Goal: Task Accomplishment & Management: Manage account settings

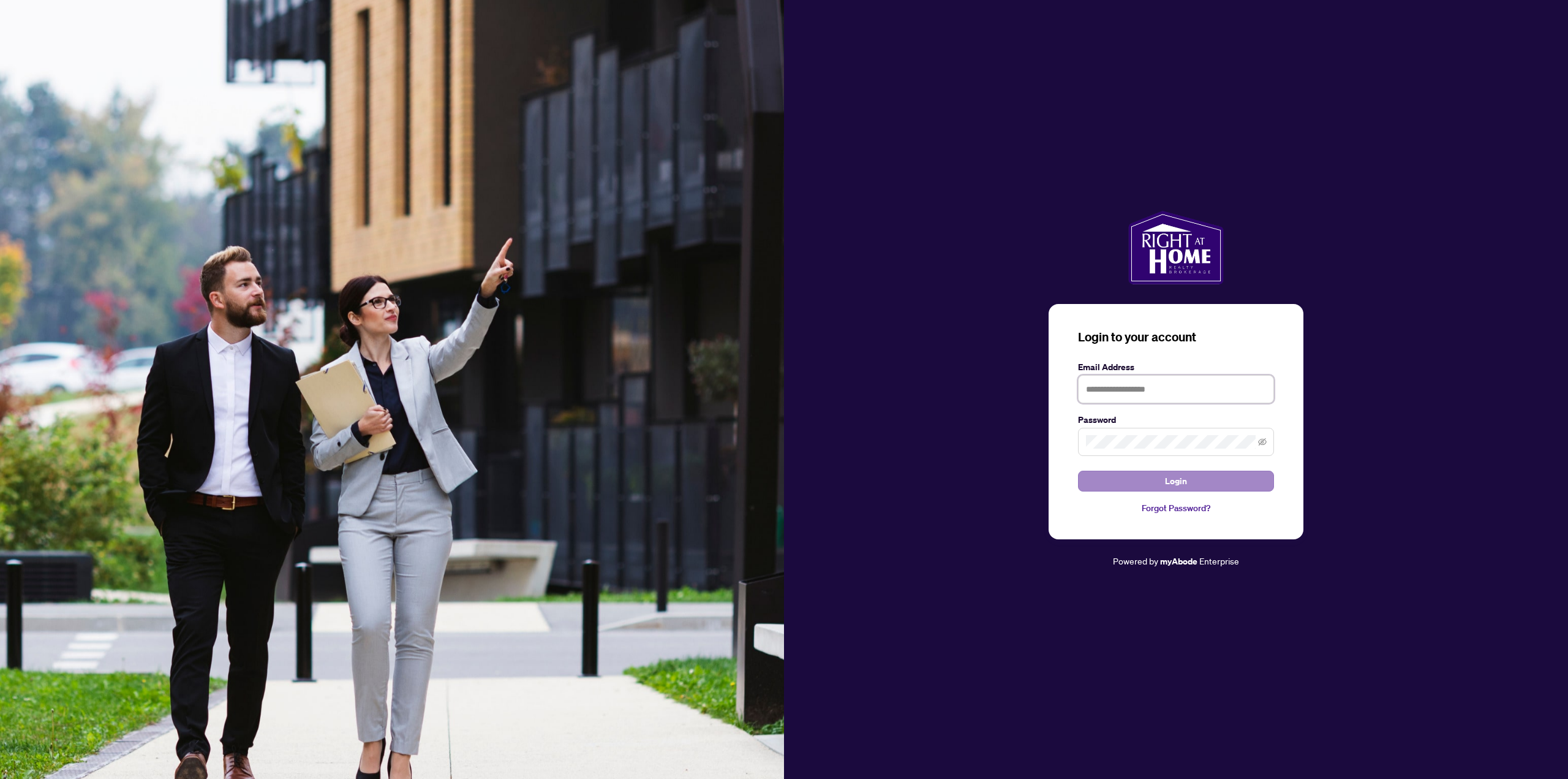
type input "**********"
click at [1200, 480] on button "Login" at bounding box center [1176, 480] width 196 height 21
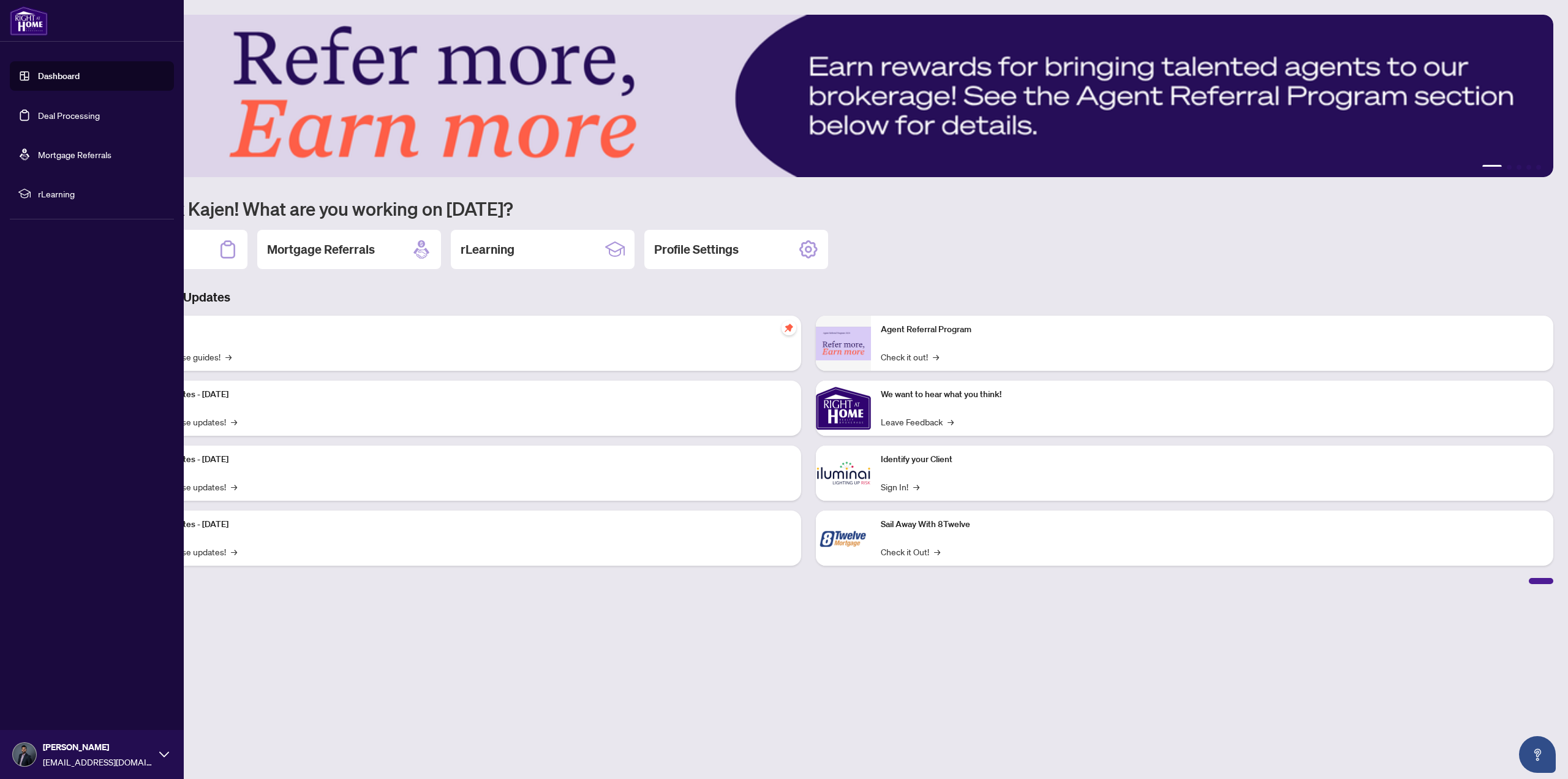
click at [49, 81] on link "Dashboard" at bounding box center [59, 75] width 42 height 11
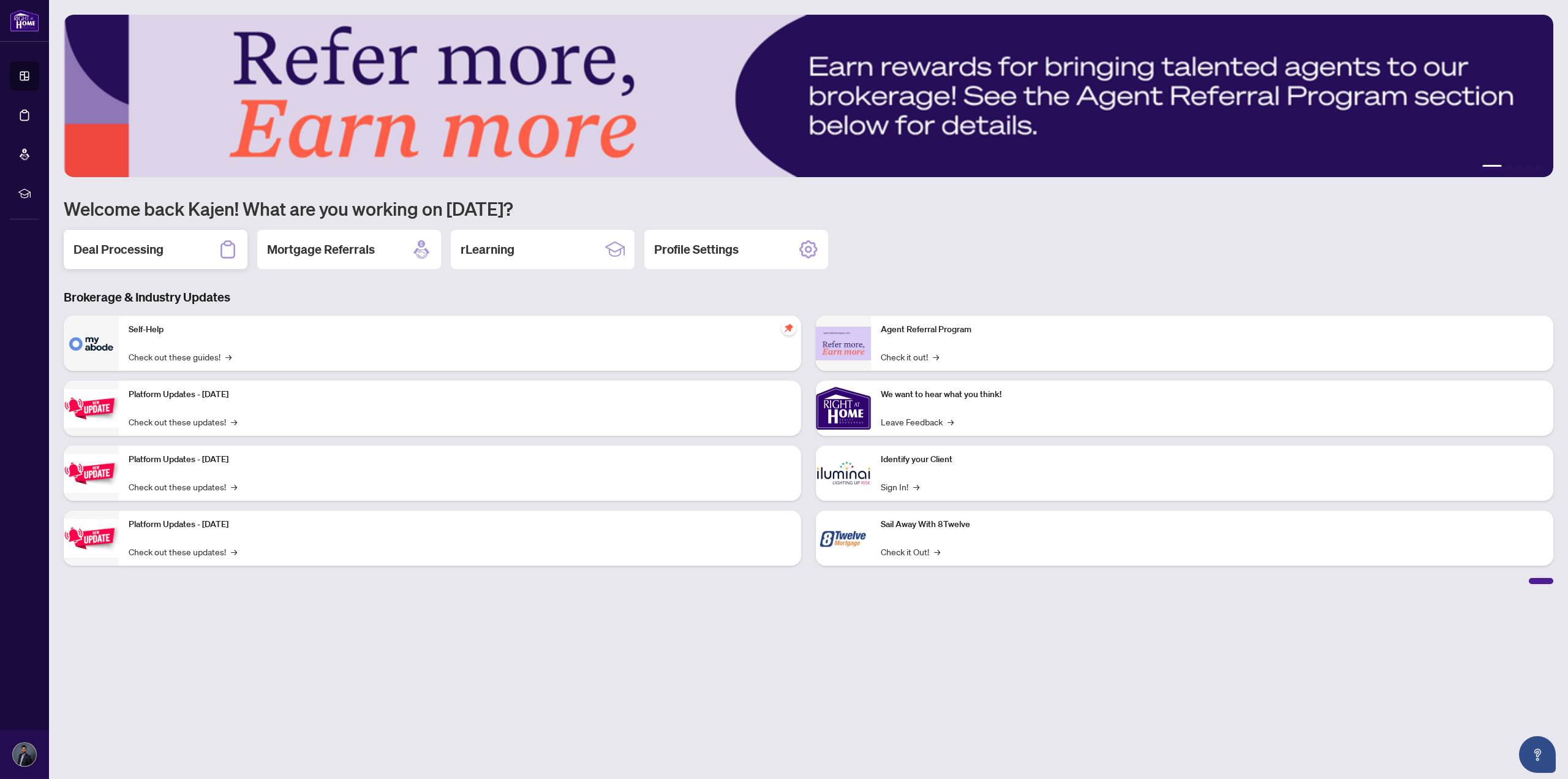
click at [150, 251] on h2 "Deal Processing" at bounding box center [118, 249] width 90 height 17
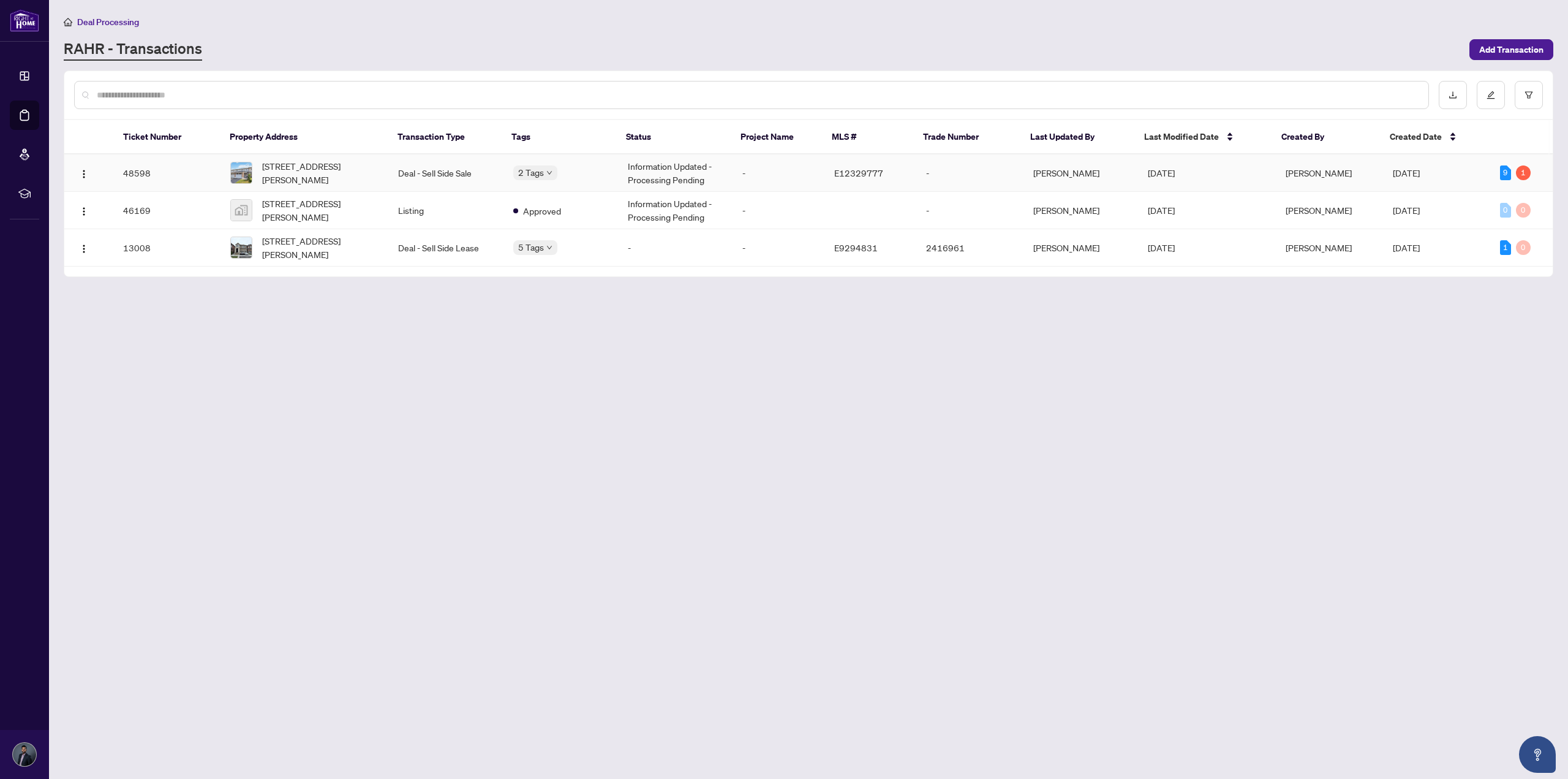
click at [951, 174] on td "-" at bounding box center [970, 174] width 107 height 38
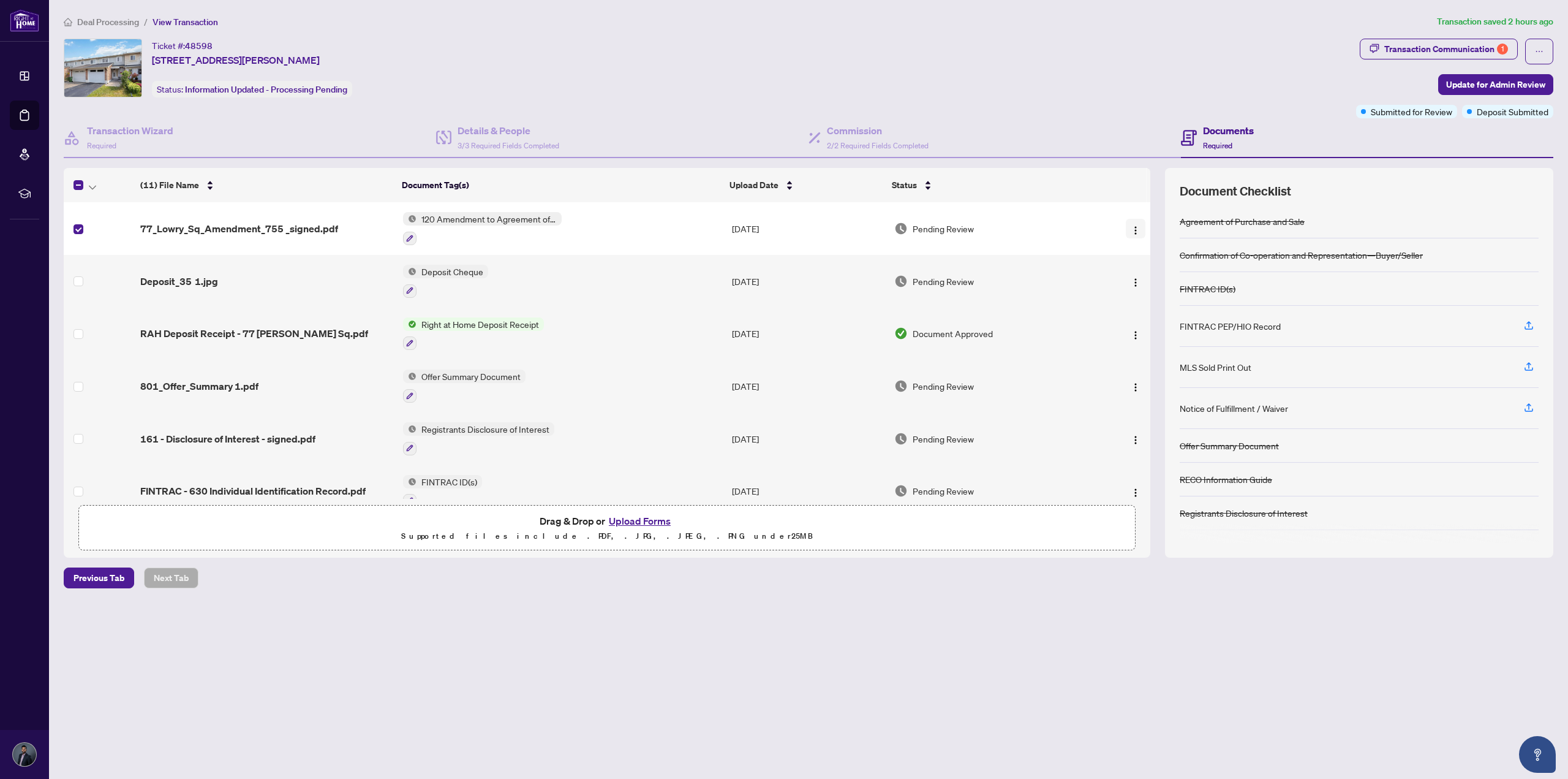
click at [1132, 228] on img "button" at bounding box center [1136, 230] width 10 height 10
click at [631, 521] on button "Upload Forms" at bounding box center [640, 521] width 69 height 16
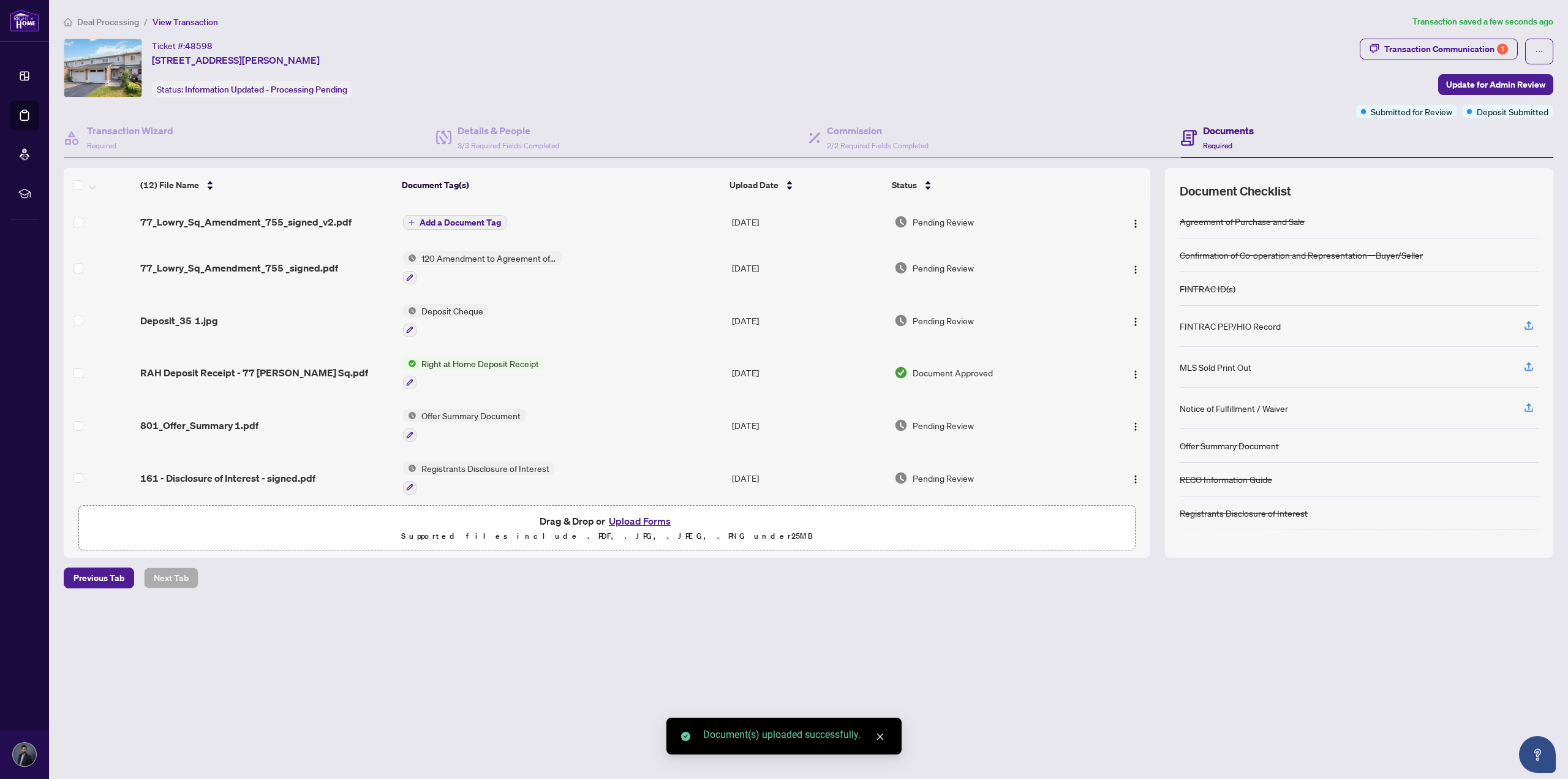
click at [497, 221] on span "Add a Document Tag" at bounding box center [460, 222] width 81 height 9
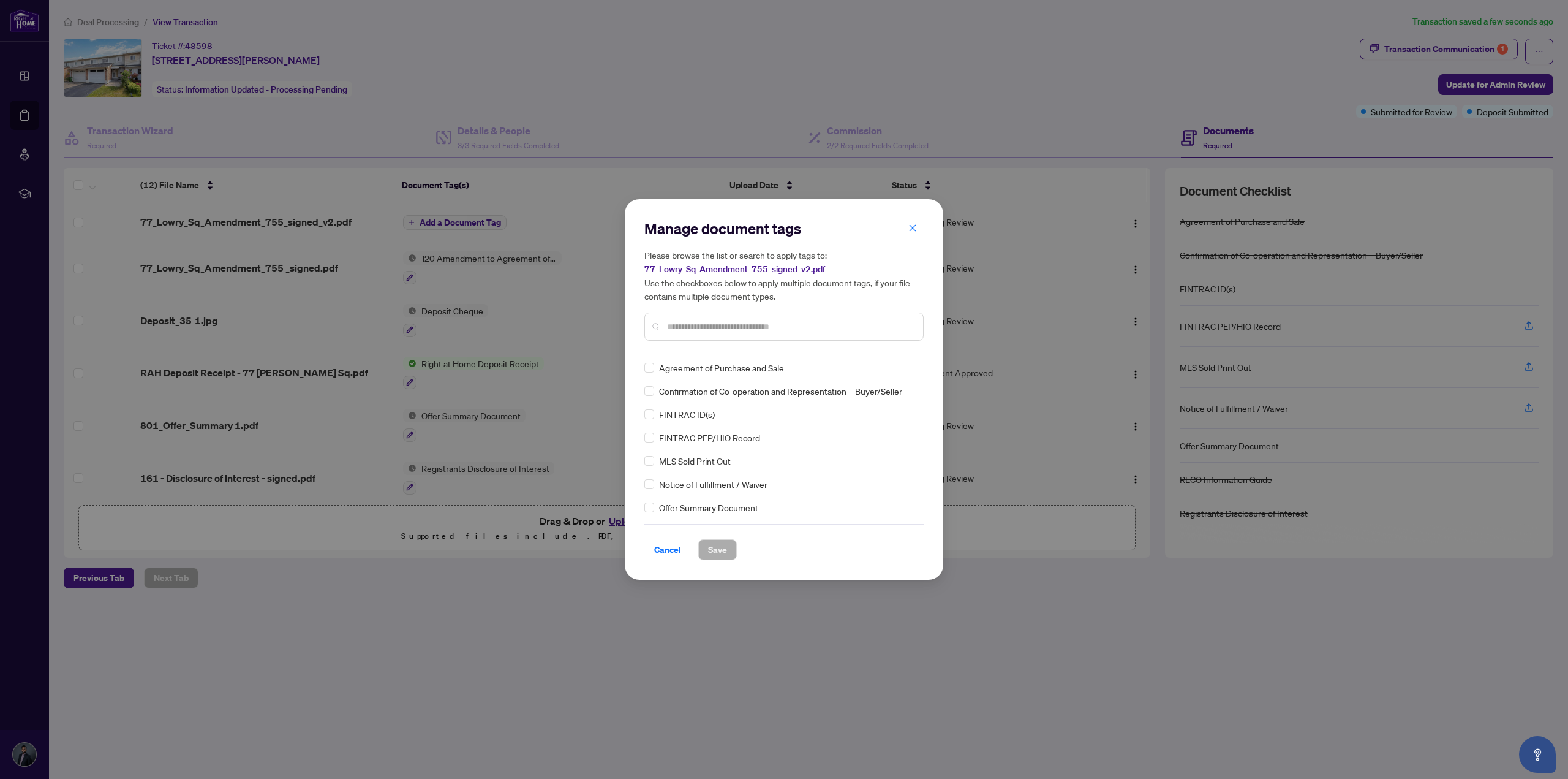
click at [698, 331] on input "text" at bounding box center [789, 326] width 246 height 14
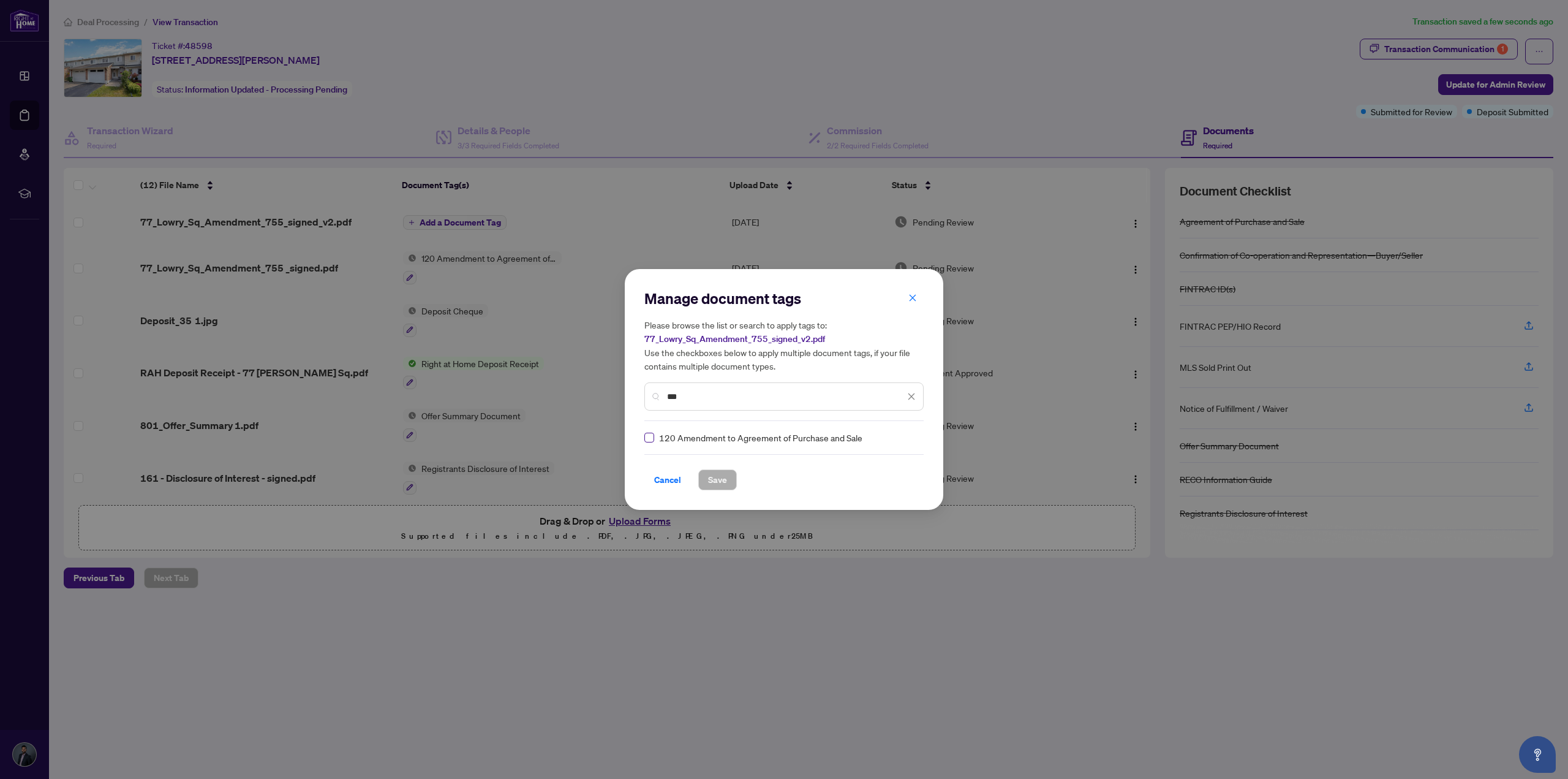
type input "***"
click at [709, 482] on span "Save" at bounding box center [717, 480] width 19 height 20
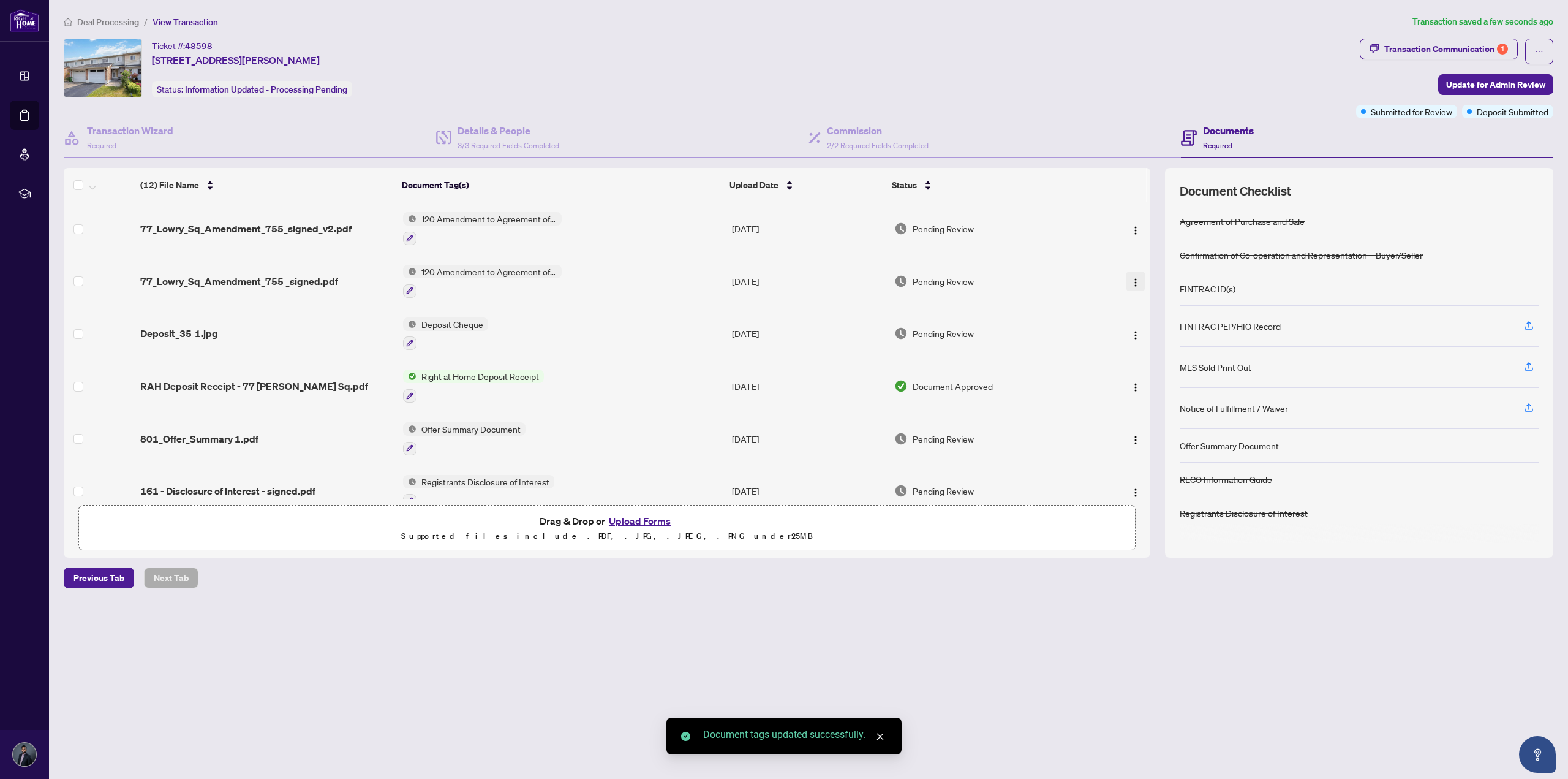
click at [1131, 282] on img "button" at bounding box center [1136, 283] width 10 height 10
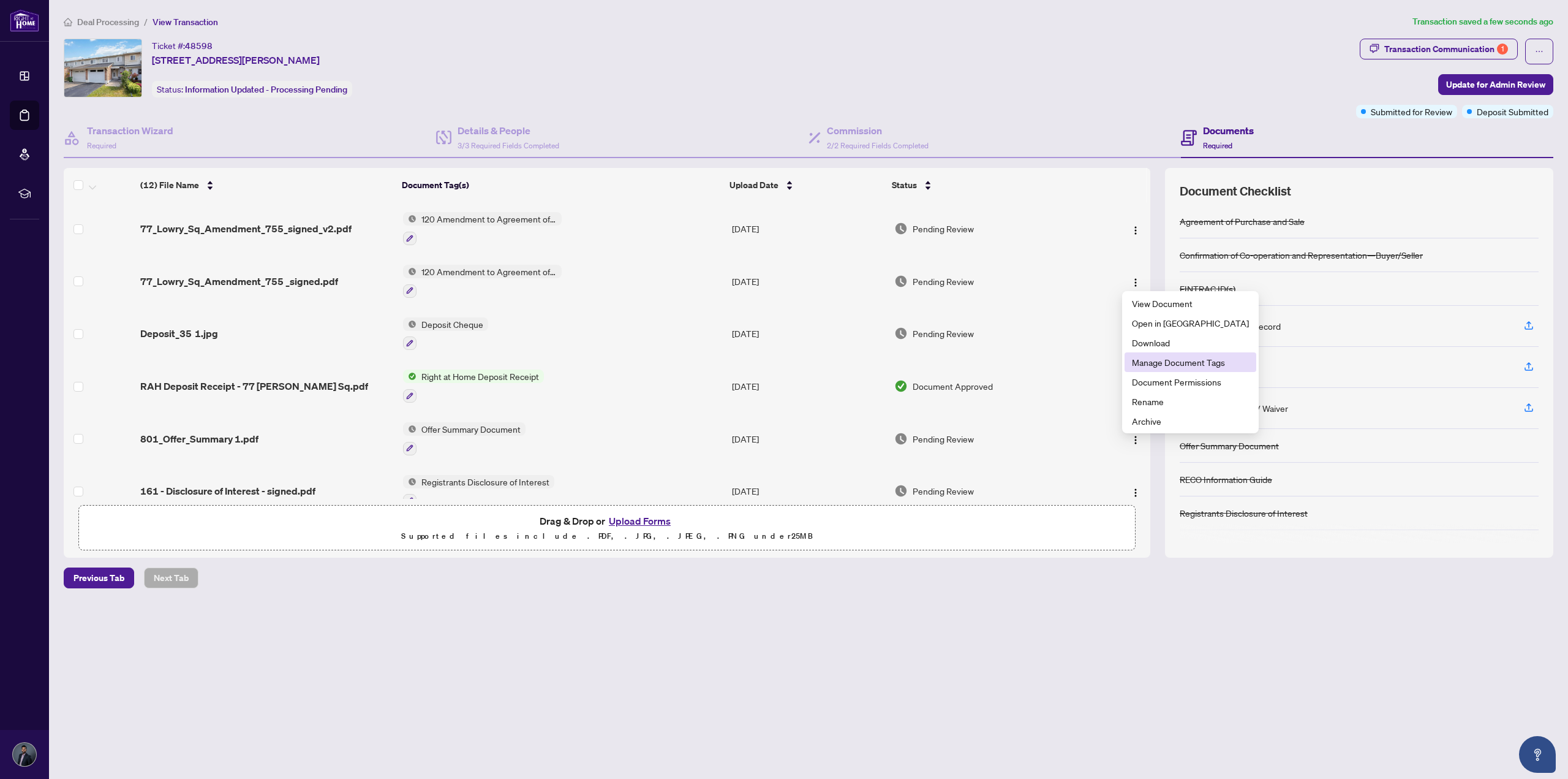
click at [1160, 361] on span "Manage Document Tags" at bounding box center [1190, 362] width 117 height 14
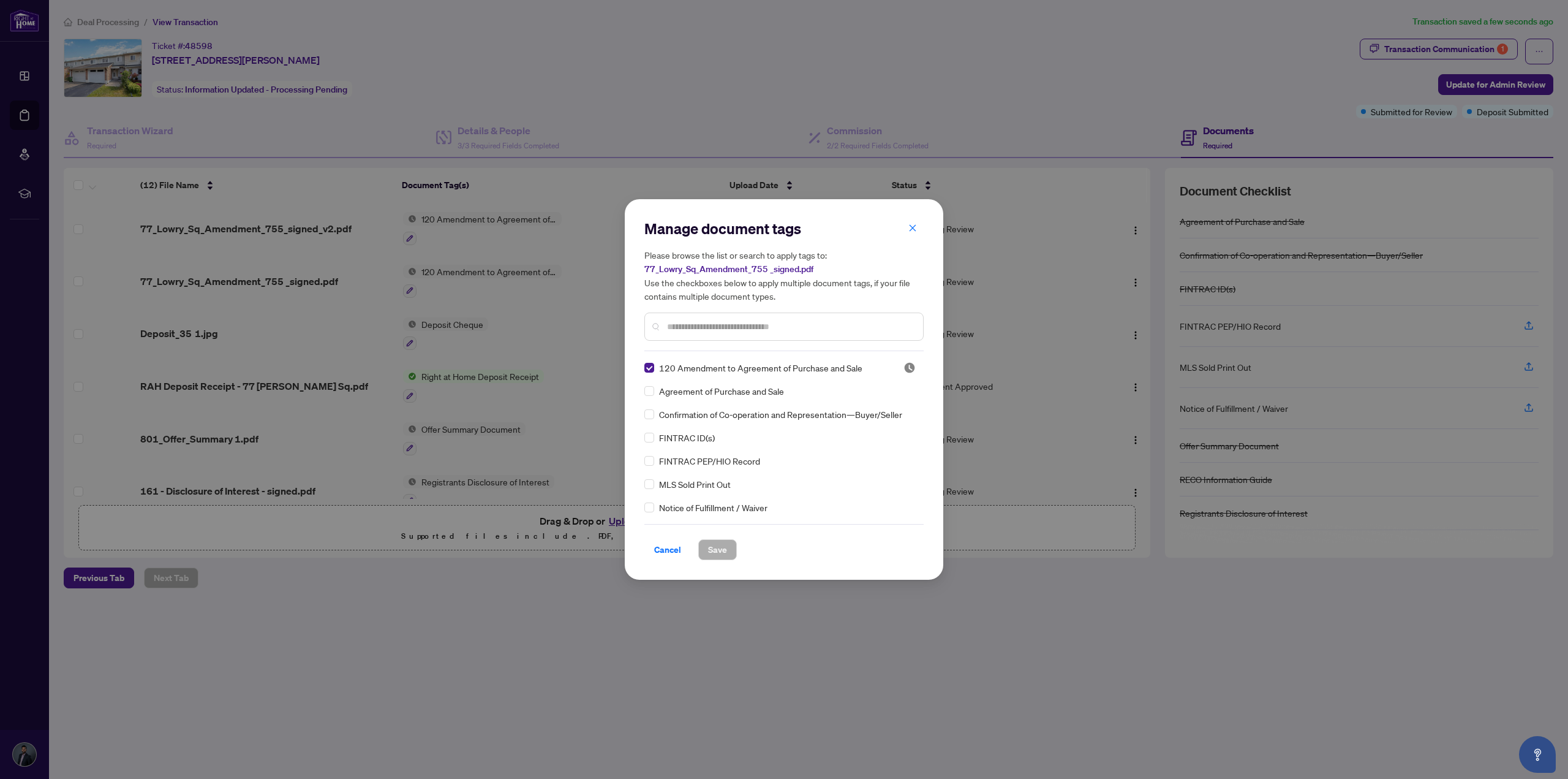
click at [780, 362] on span "120 Amendment to Agreement of Purchase and Sale" at bounding box center [760, 368] width 203 height 14
click at [780, 340] on div "Manage document tags Please browse the list or search to apply tags to: 77_Lowr…" at bounding box center [784, 284] width 280 height 132
click at [781, 334] on div at bounding box center [784, 326] width 280 height 28
click at [685, 337] on div at bounding box center [784, 326] width 280 height 28
click at [687, 332] on input "text" at bounding box center [789, 326] width 246 height 14
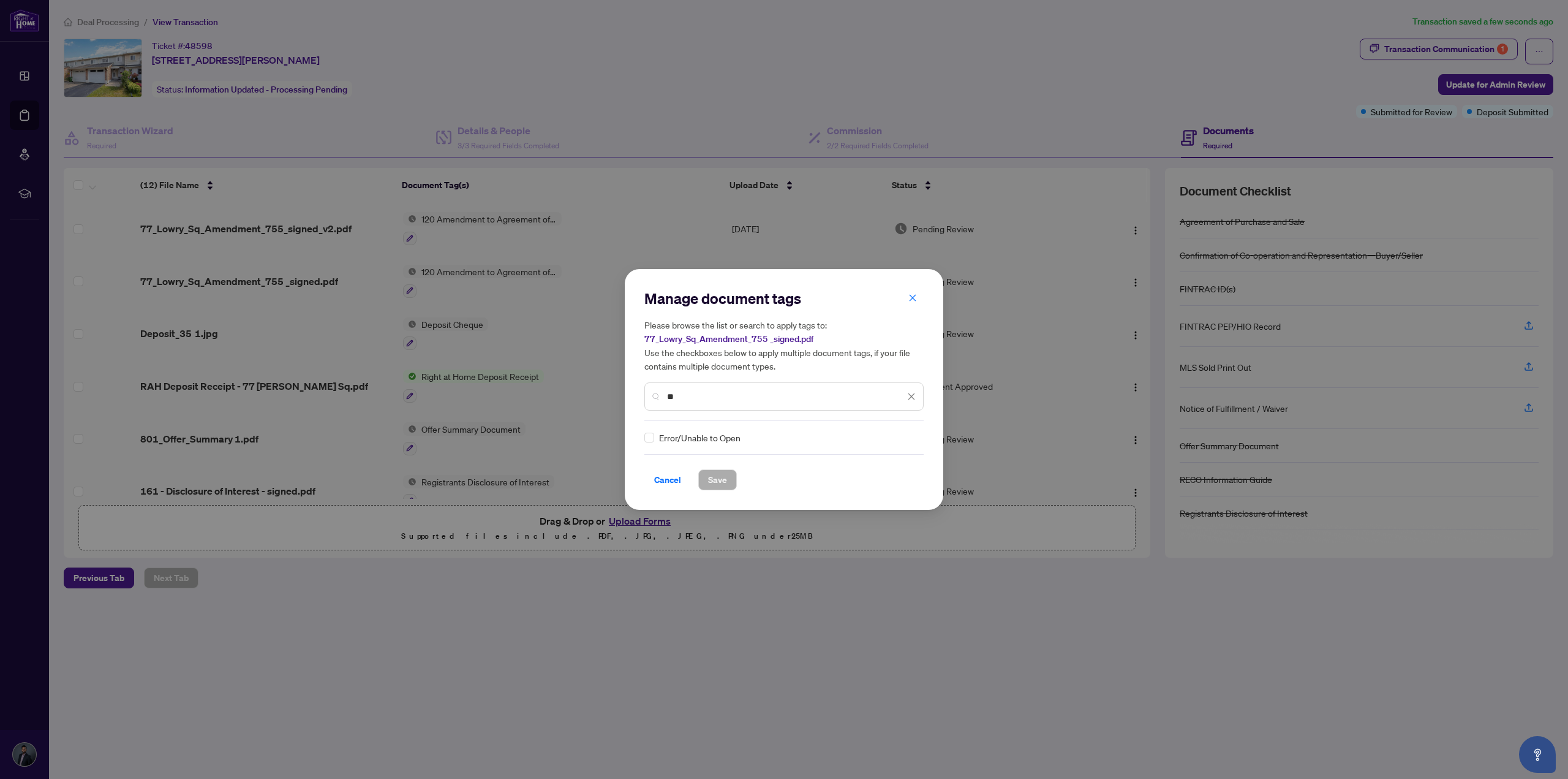
type input "*"
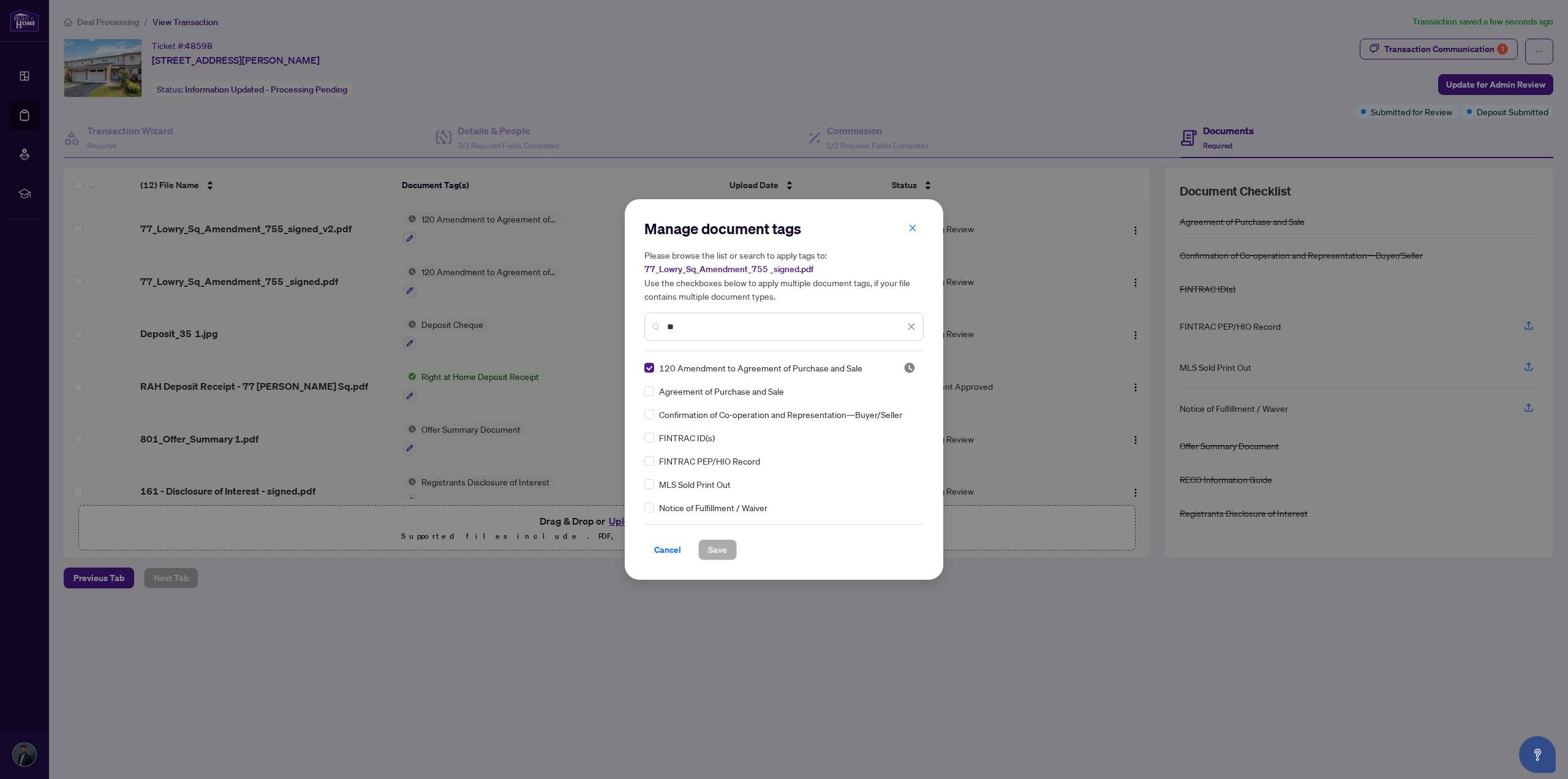
type input "*"
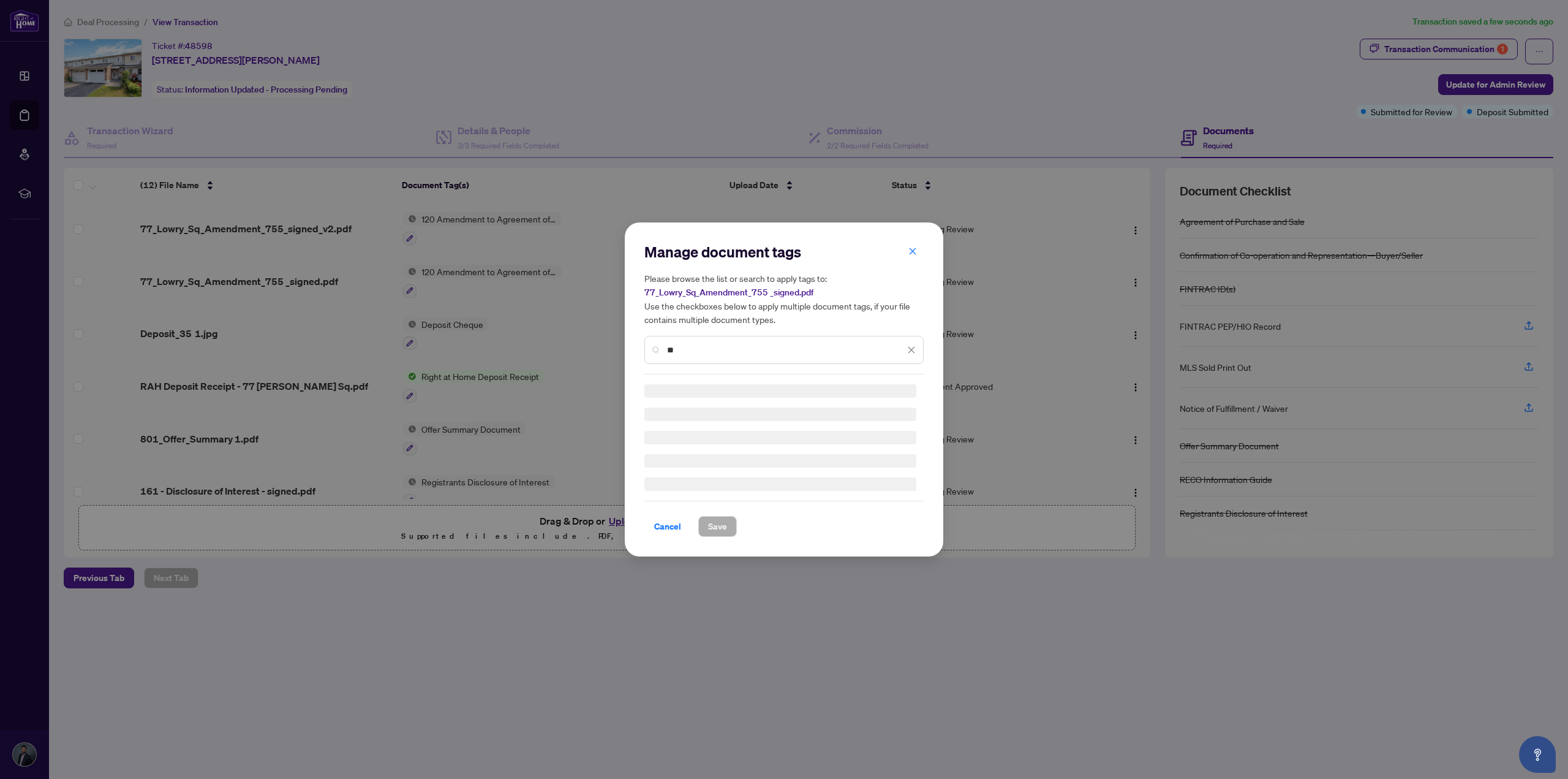
type input "*"
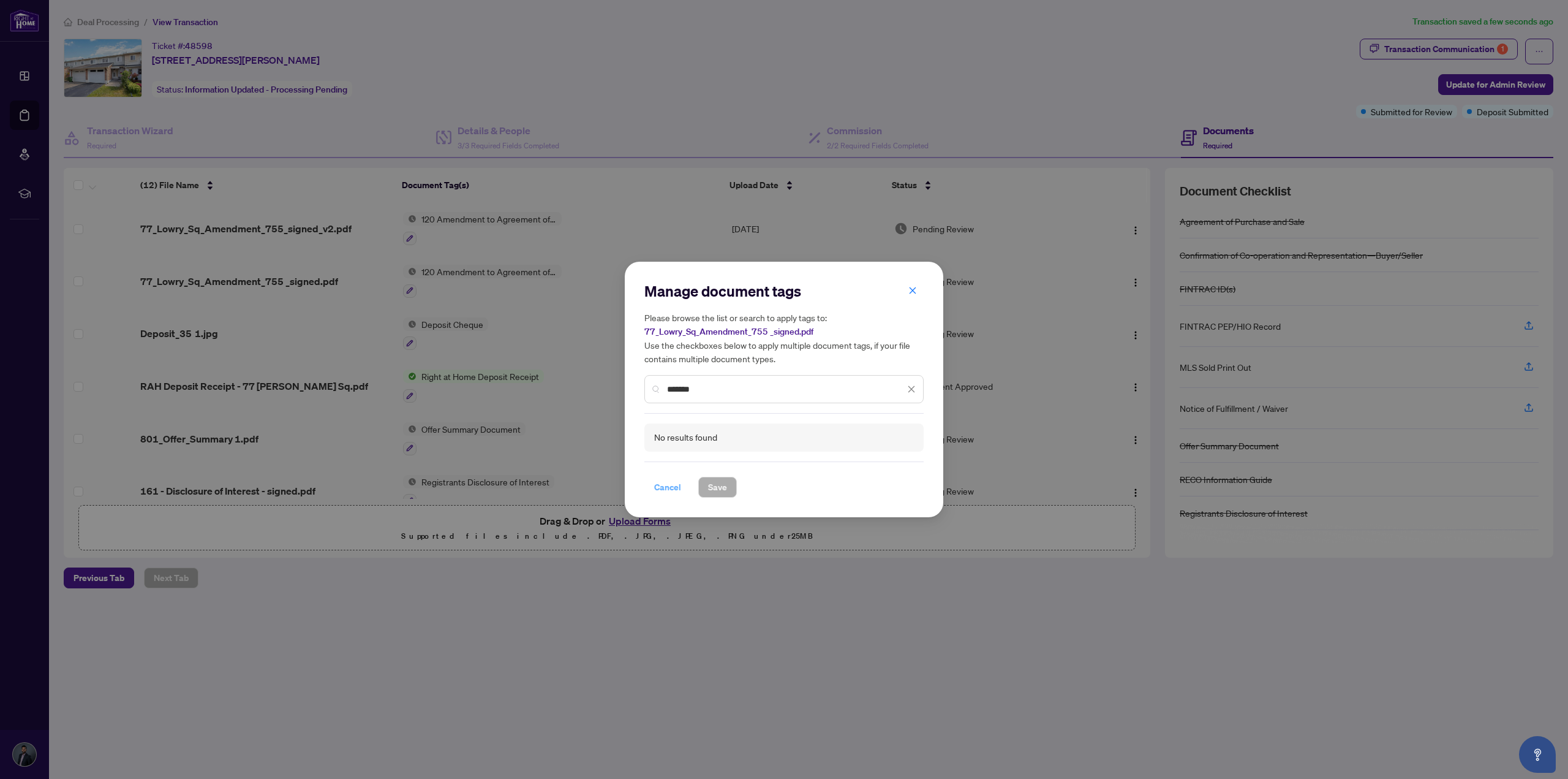
type input "*******"
click at [662, 486] on span "Cancel" at bounding box center [666, 487] width 27 height 20
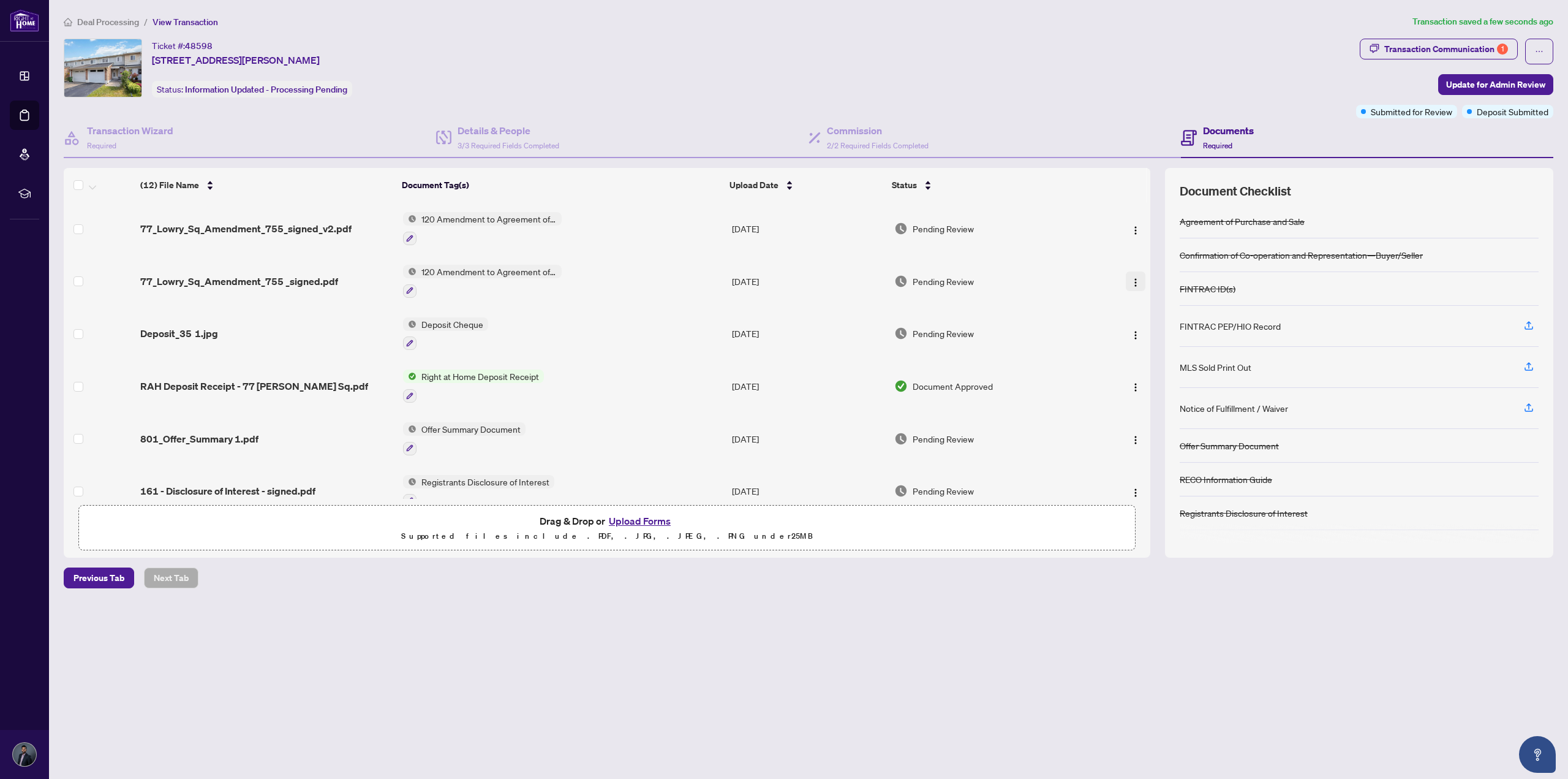
click at [1137, 281] on button "button" at bounding box center [1136, 282] width 20 height 20
click at [1153, 419] on span "Archive" at bounding box center [1190, 421] width 117 height 14
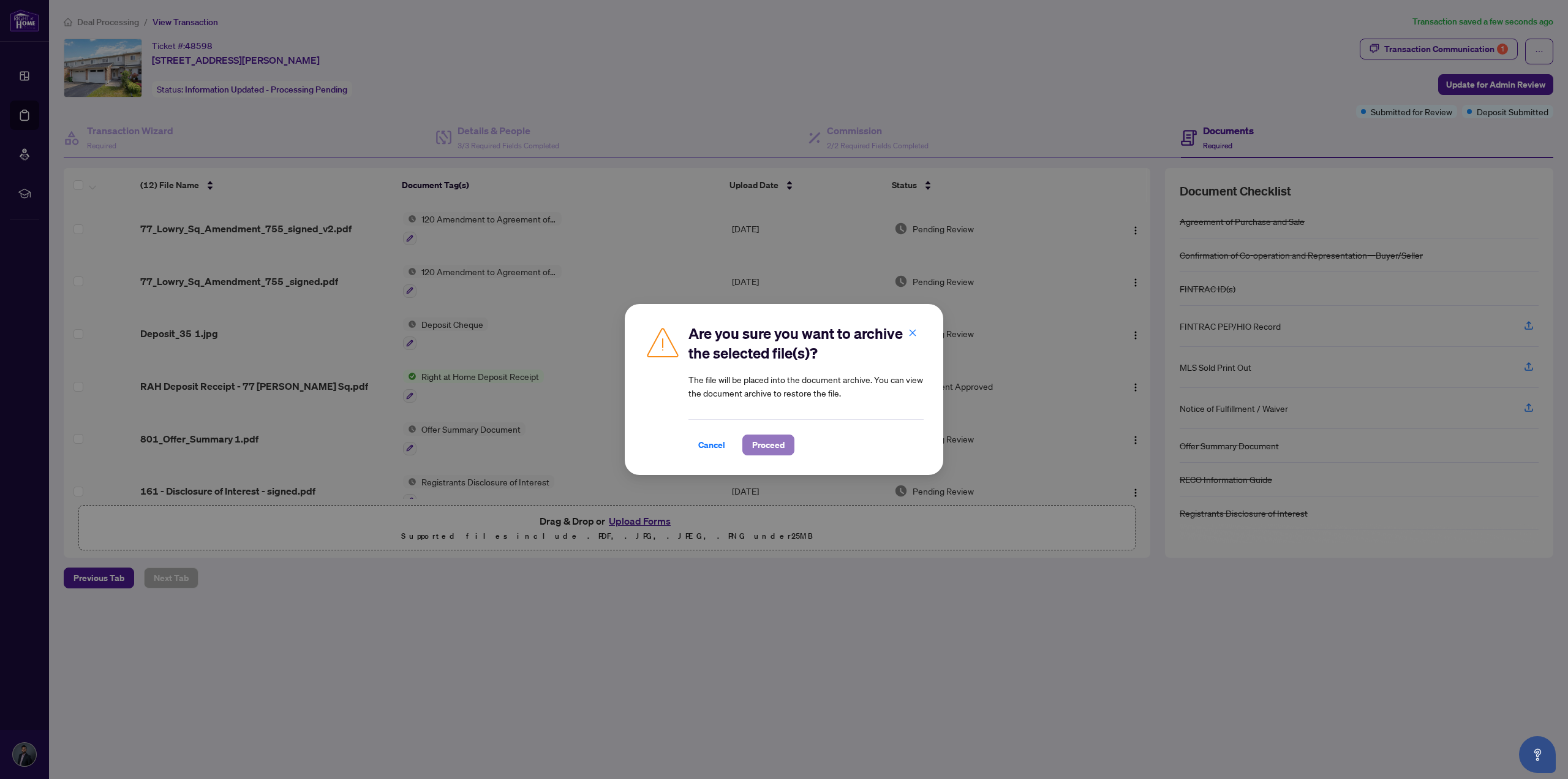
click at [750, 445] on button "Proceed" at bounding box center [768, 445] width 52 height 21
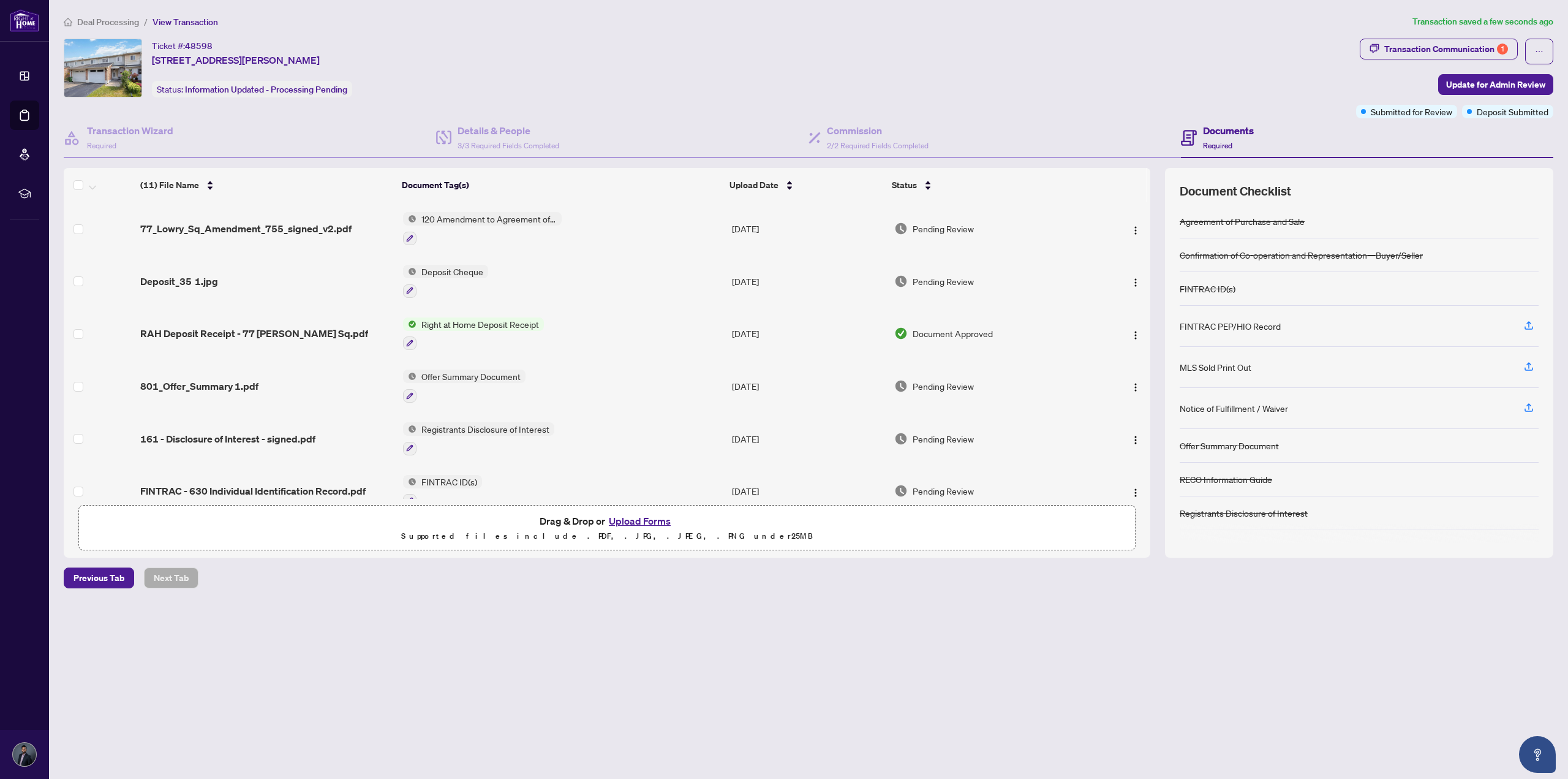
click at [330, 222] on span "77_Lowry_Sq_Amendment_755_signed_v2.pdf" at bounding box center [245, 228] width 211 height 15
